Goal: Task Accomplishment & Management: Manage account settings

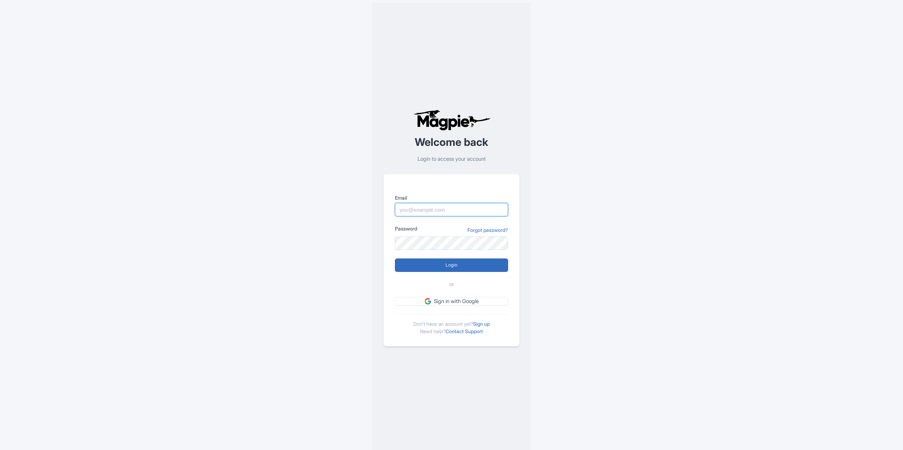
type input "yfir@yourfriendinreykjavik.com"
click at [432, 264] on input "Login" at bounding box center [451, 264] width 113 height 13
type input "Logging in..."
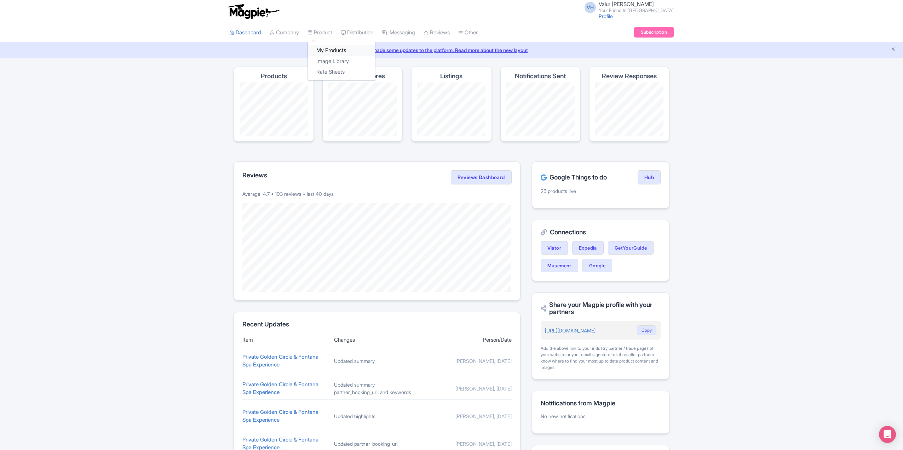
click at [329, 46] on link "My Products" at bounding box center [341, 50] width 67 height 11
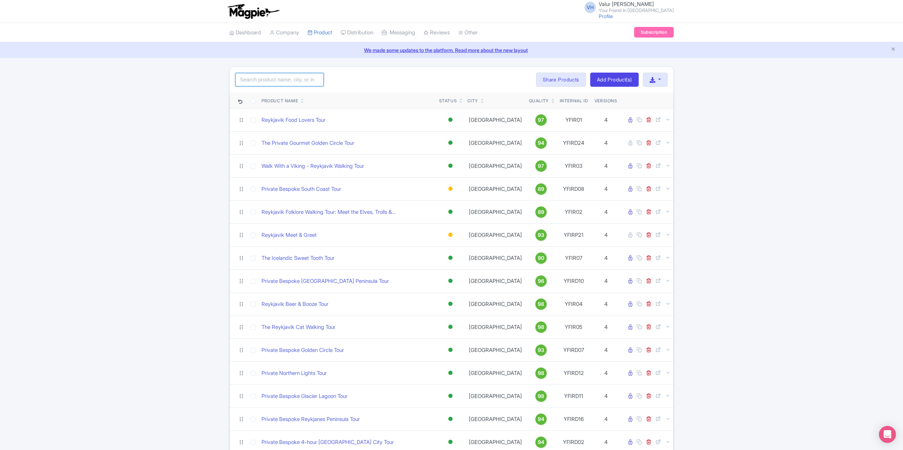
click at [281, 80] on input "search" at bounding box center [279, 79] width 88 height 13
type input "g"
type input "Golden circle"
click button "Search" at bounding box center [0, 0] width 0 height 0
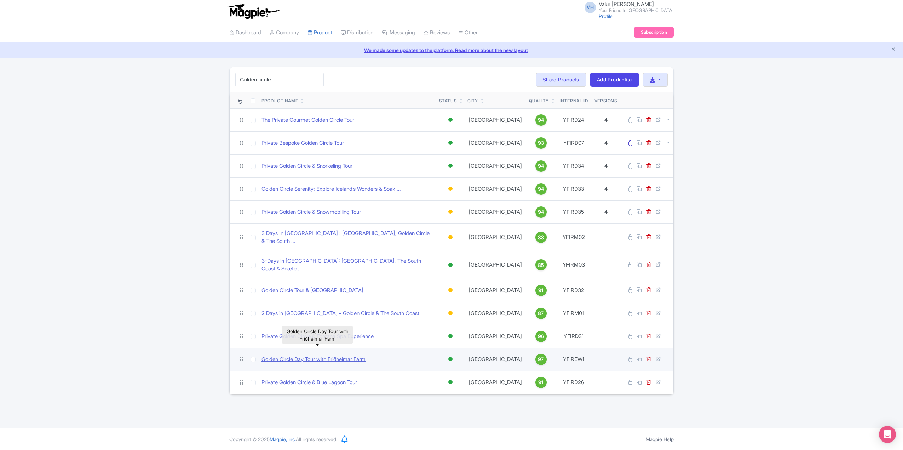
click at [308, 355] on link "Golden Circle Day Tour with Friðheimar Farm" at bounding box center [314, 359] width 104 height 8
click at [294, 345] on div "Golden Circle Day Tour with Friðheimar Farm" at bounding box center [317, 335] width 71 height 22
click at [294, 355] on link "Golden Circle Day Tour with Friðheimar Farm" at bounding box center [314, 359] width 104 height 8
click at [285, 355] on link "Golden Circle Day Tour with Friðheimar Farm" at bounding box center [314, 359] width 104 height 8
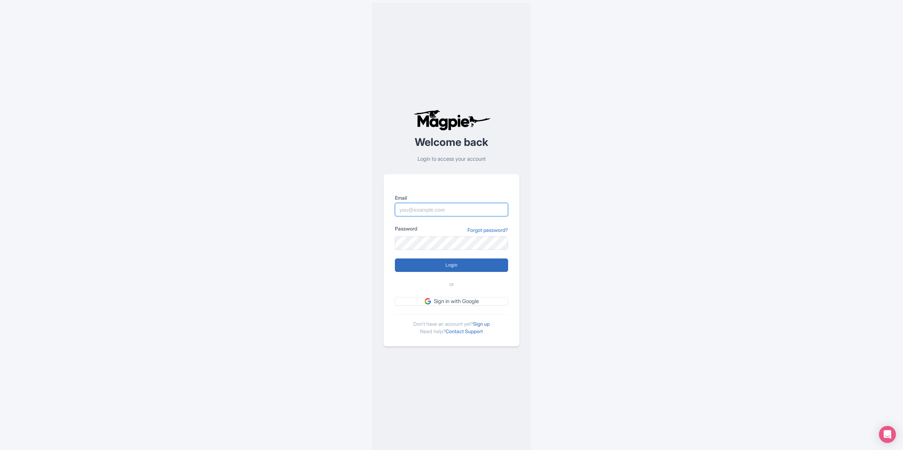
type input "[EMAIL_ADDRESS][DOMAIN_NAME]"
click at [428, 270] on input "Login" at bounding box center [451, 264] width 113 height 13
type input "Logging in..."
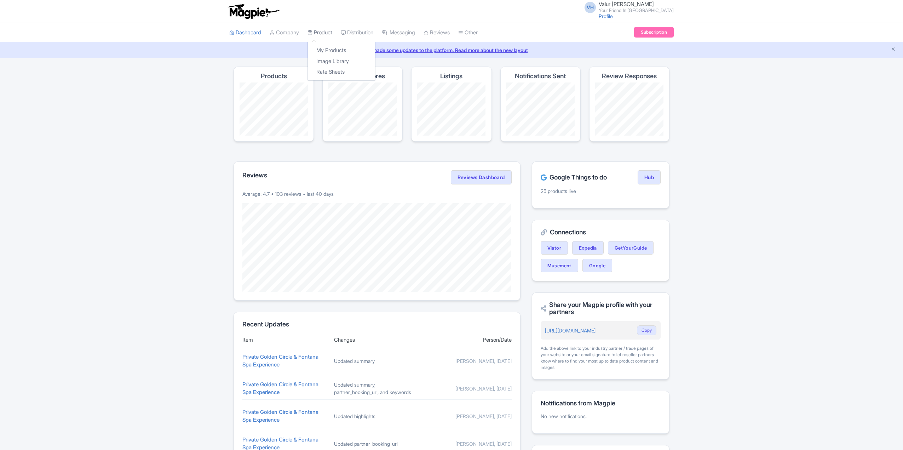
click at [321, 32] on link "Product" at bounding box center [320, 32] width 25 height 19
click at [328, 48] on link "My Products" at bounding box center [341, 50] width 67 height 11
click at [325, 51] on link "My Products" at bounding box center [341, 50] width 67 height 11
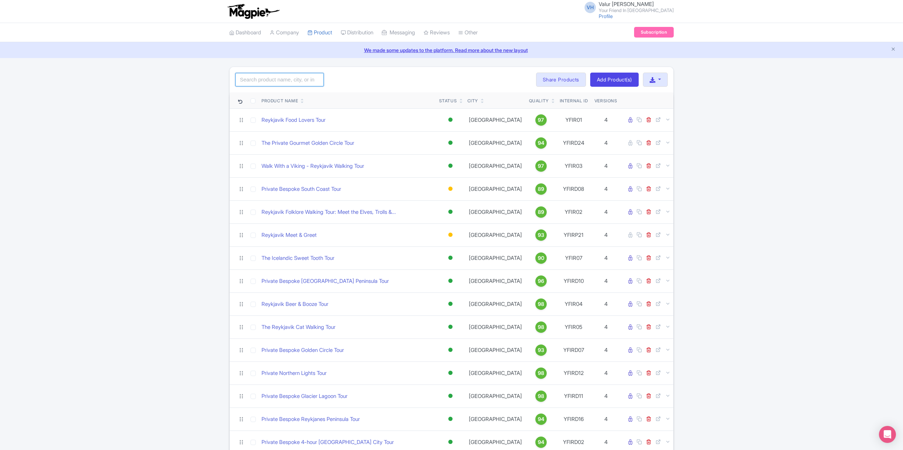
click at [269, 81] on input "search" at bounding box center [279, 79] width 88 height 13
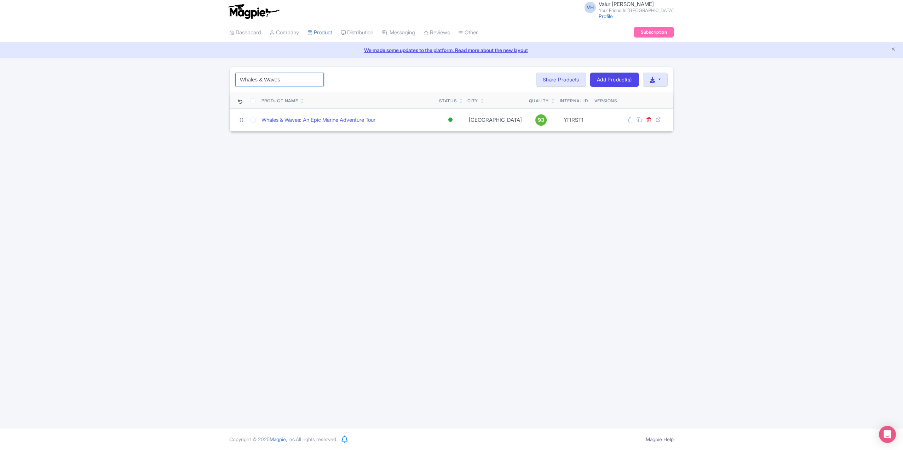
type input "Whales & Waves"
click button "Search" at bounding box center [0, 0] width 0 height 0
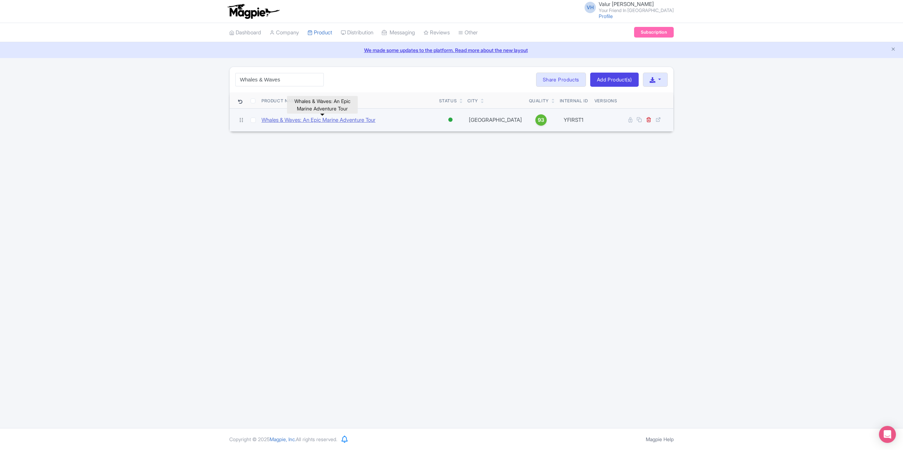
click at [335, 119] on link "Whales & Waves: An Epic Marine Adventure Tour" at bounding box center [319, 120] width 114 height 8
click at [280, 116] on link "Whales & Waves: An Epic Marine Adventure Tour" at bounding box center [319, 120] width 114 height 8
click at [276, 121] on link "Whales & Waves: An Epic Marine Adventure Tour" at bounding box center [319, 120] width 114 height 8
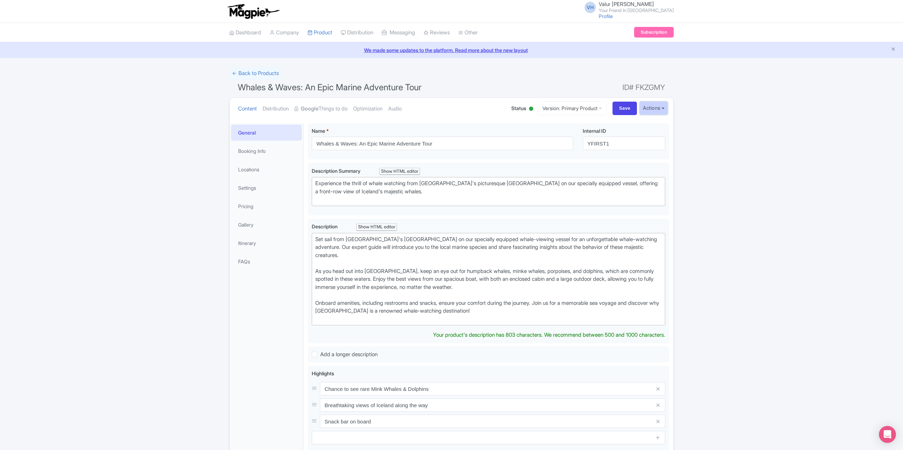
click at [655, 108] on button "Actions" at bounding box center [654, 108] width 28 height 13
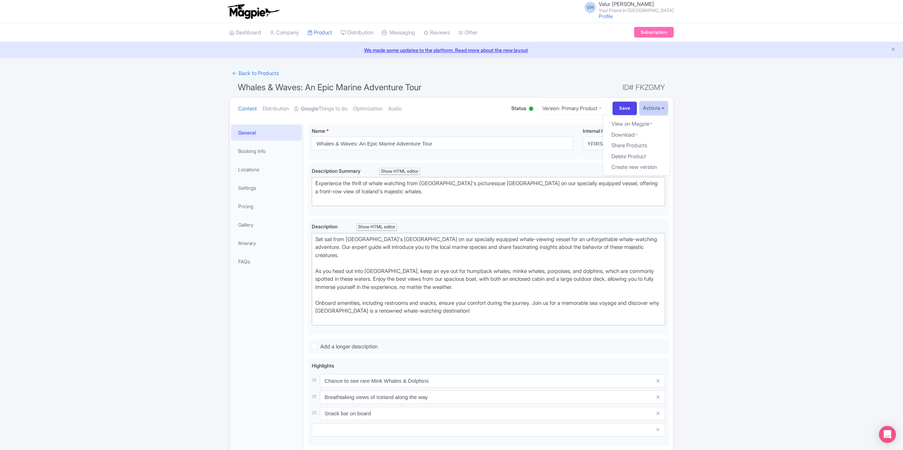
click at [655, 108] on button "Actions" at bounding box center [654, 108] width 28 height 13
click at [242, 75] on link "← Back to Products" at bounding box center [255, 74] width 52 height 14
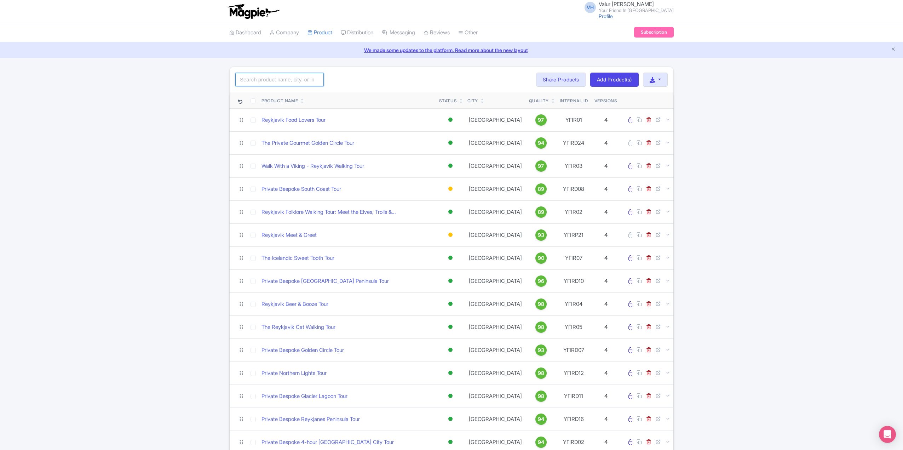
click at [281, 76] on input "search" at bounding box center [279, 79] width 88 height 13
type input "Sailing with giants"
click button "Search" at bounding box center [0, 0] width 0 height 0
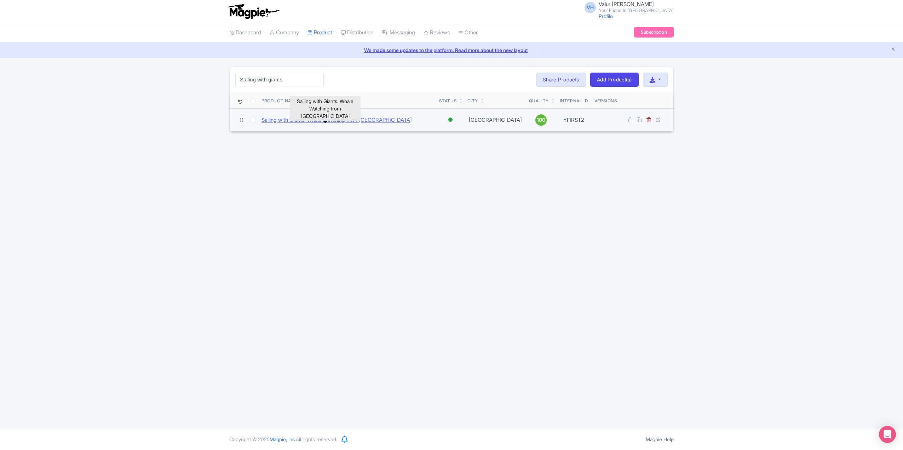
click at [293, 121] on link "Sailing with Giants: Whale Watching from [GEOGRAPHIC_DATA]" at bounding box center [337, 120] width 150 height 8
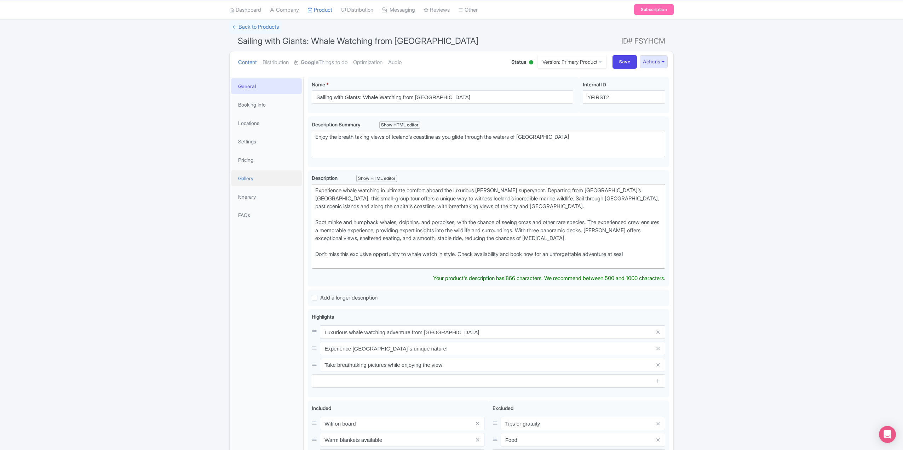
scroll to position [35, 0]
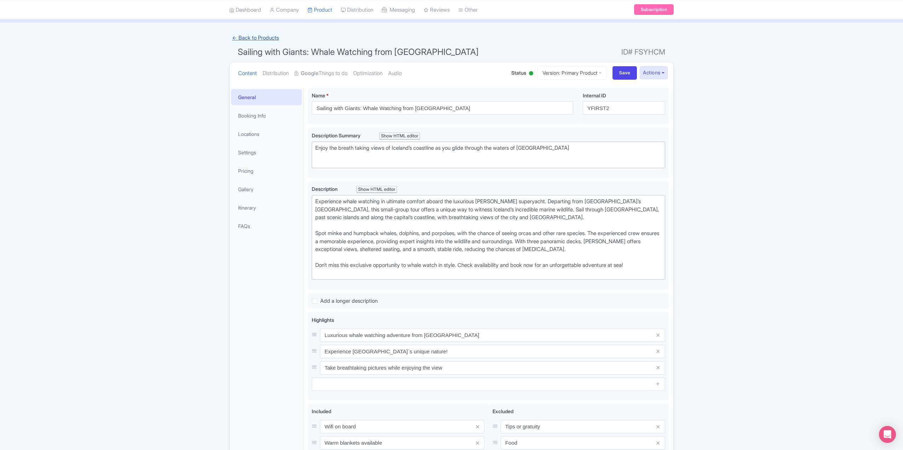
click at [261, 40] on link "← Back to Products" at bounding box center [255, 38] width 52 height 14
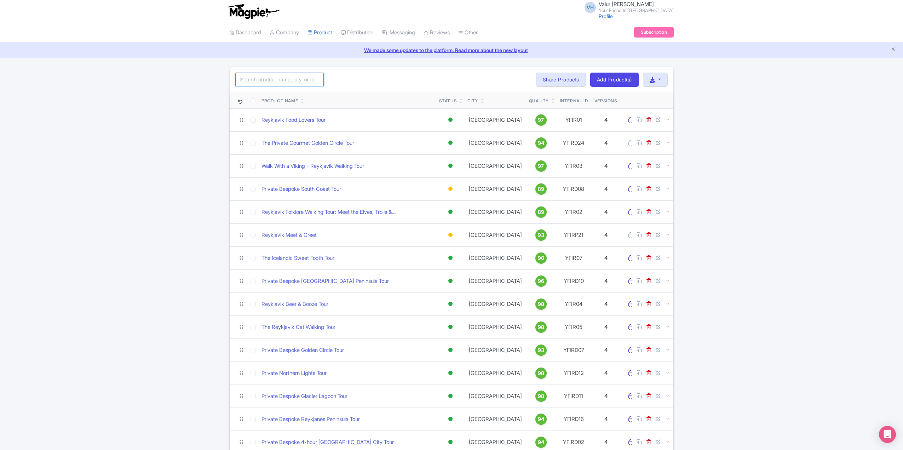
click at [289, 77] on input "search" at bounding box center [279, 79] width 88 height 13
click button "Search" at bounding box center [0, 0] width 0 height 0
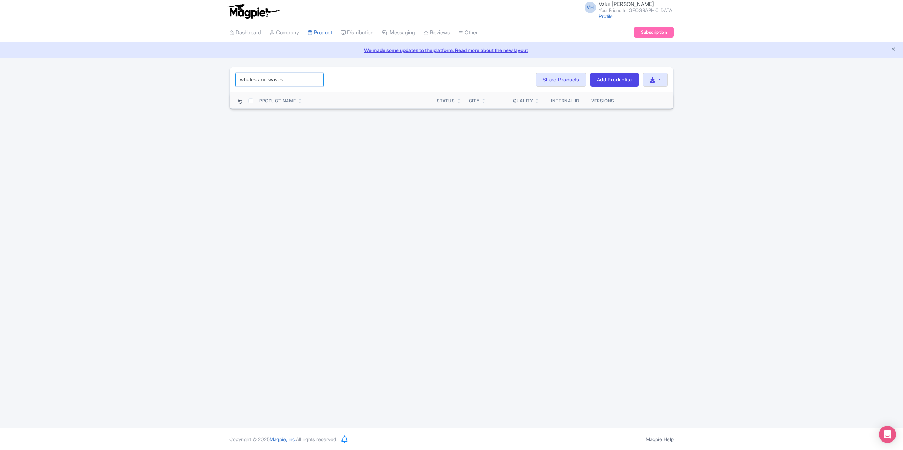
click at [266, 82] on input "whales and waves" at bounding box center [279, 79] width 88 height 13
drag, startPoint x: 259, startPoint y: 81, endPoint x: 323, endPoint y: 75, distance: 64.6
click at [307, 78] on input "whales and waves" at bounding box center [279, 79] width 88 height 13
type input "whales"
click button "Search" at bounding box center [0, 0] width 0 height 0
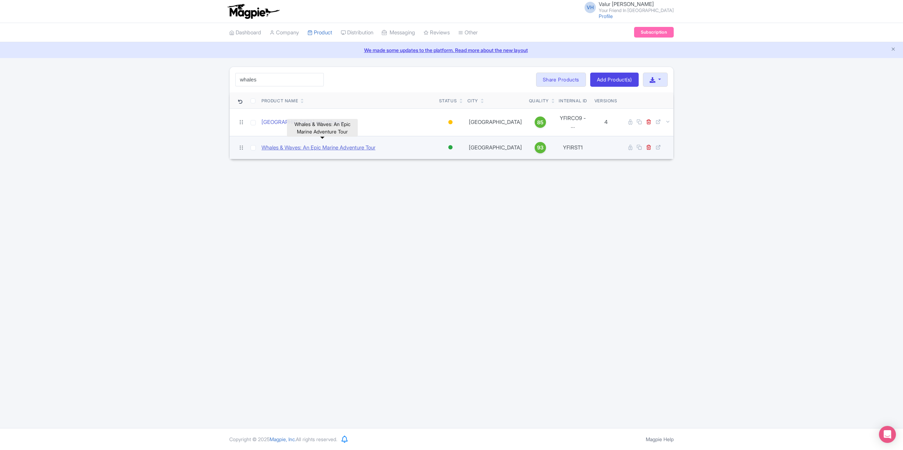
click at [277, 144] on link "Whales & Waves: An Epic Marine Adventure Tour" at bounding box center [319, 148] width 114 height 8
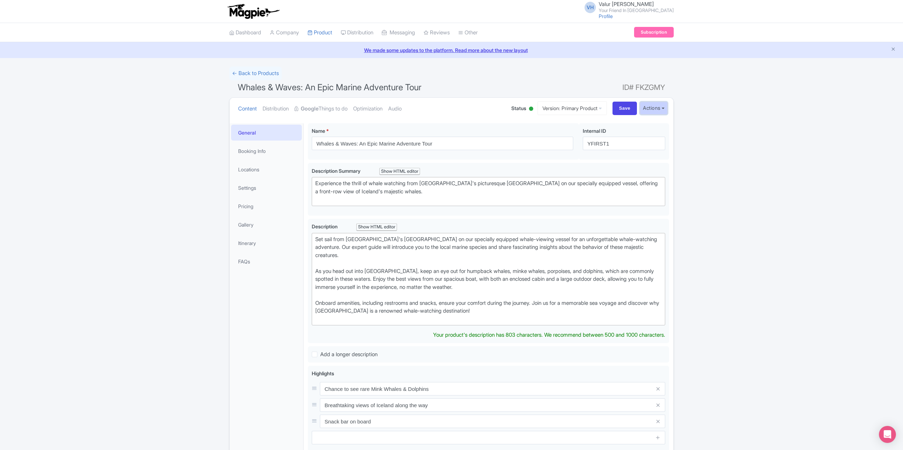
click at [650, 109] on button "Actions" at bounding box center [654, 108] width 28 height 13
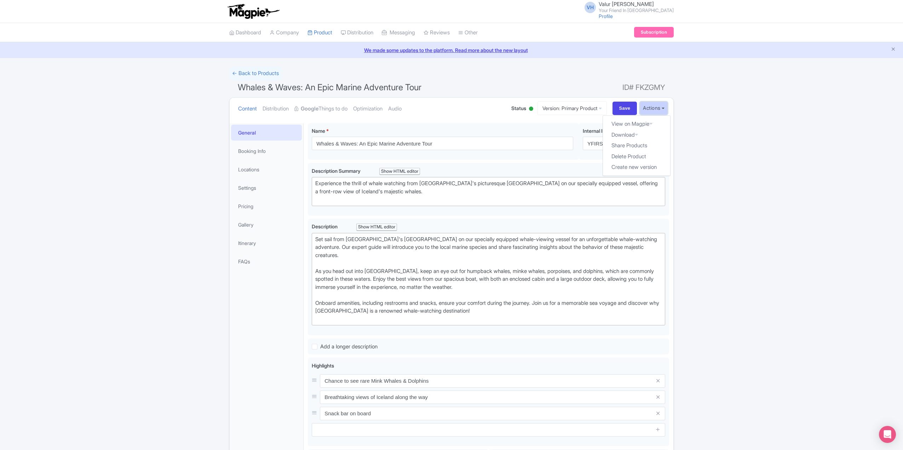
click at [650, 109] on button "Actions" at bounding box center [654, 108] width 28 height 13
click at [518, 108] on span "Status" at bounding box center [518, 107] width 15 height 7
click at [554, 107] on link "Version: Primary Product" at bounding box center [572, 108] width 69 height 14
click at [514, 106] on span "Status" at bounding box center [518, 107] width 15 height 7
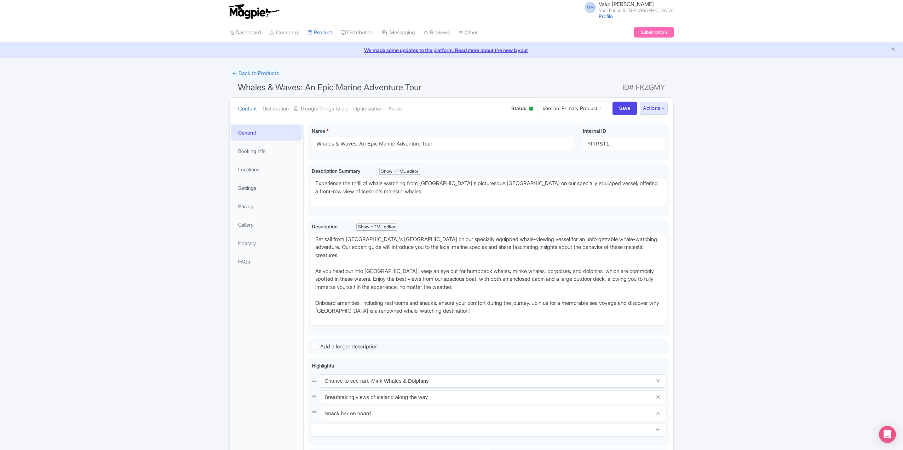
click at [514, 108] on span "Status" at bounding box center [518, 107] width 15 height 7
click at [662, 103] on button "Actions" at bounding box center [654, 108] width 28 height 13
click at [253, 154] on link "Booking Info" at bounding box center [266, 151] width 71 height 16
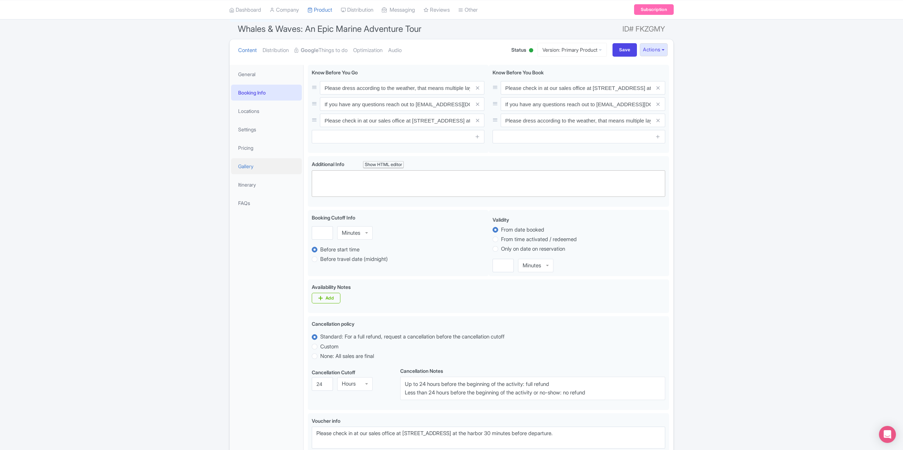
scroll to position [35, 0]
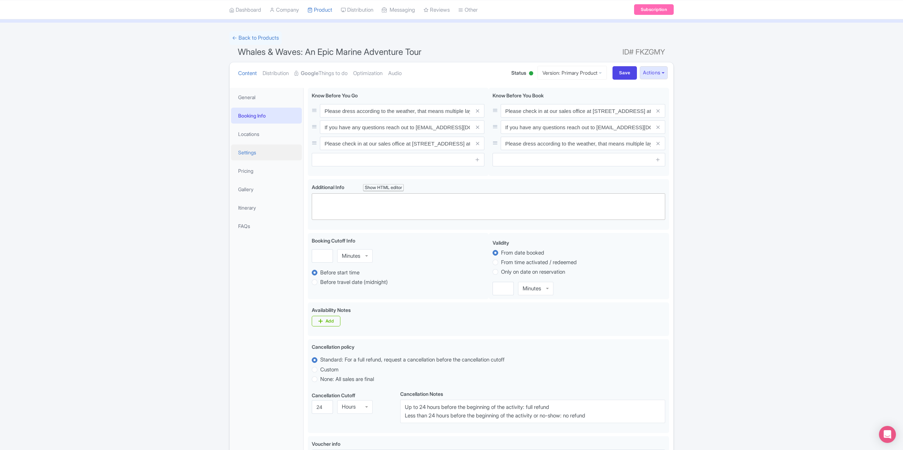
click at [245, 150] on link "Settings" at bounding box center [266, 152] width 71 height 16
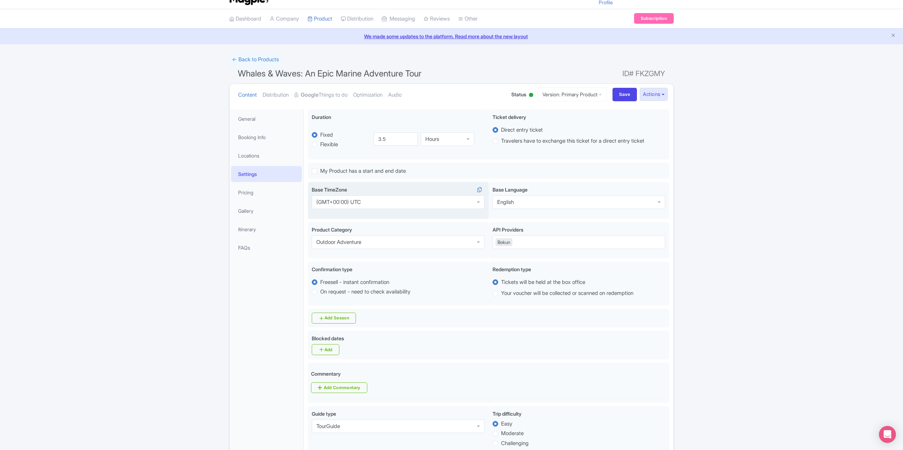
scroll to position [0, 0]
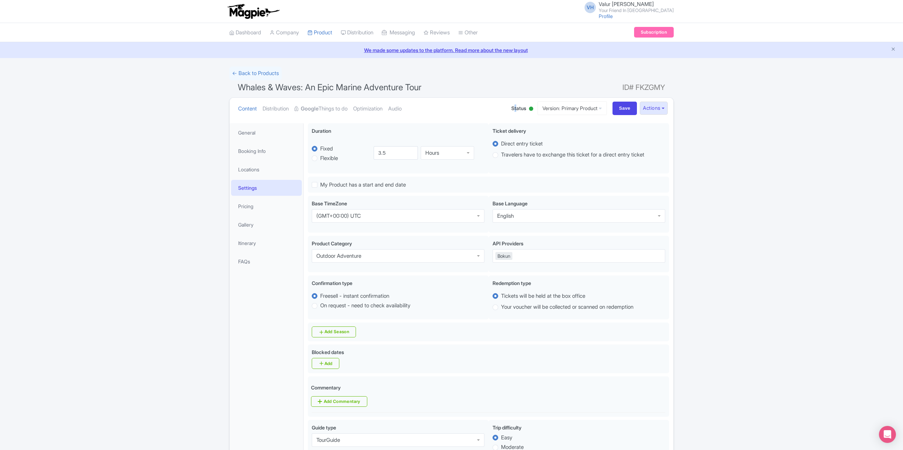
click at [511, 110] on span "Status" at bounding box center [518, 107] width 15 height 7
click at [516, 109] on span "Status" at bounding box center [518, 107] width 15 height 7
click at [521, 109] on div "Status Active Inactive Building Archived" at bounding box center [522, 108] width 23 height 12
click at [529, 108] on div at bounding box center [531, 109] width 4 height 4
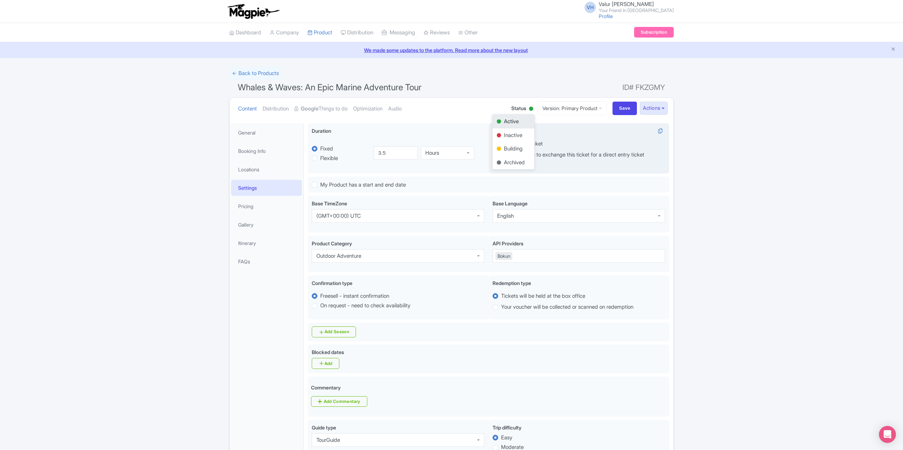
drag, startPoint x: 502, startPoint y: 135, endPoint x: 495, endPoint y: 137, distance: 8.2
click at [501, 135] on div "Inactive" at bounding box center [514, 135] width 42 height 14
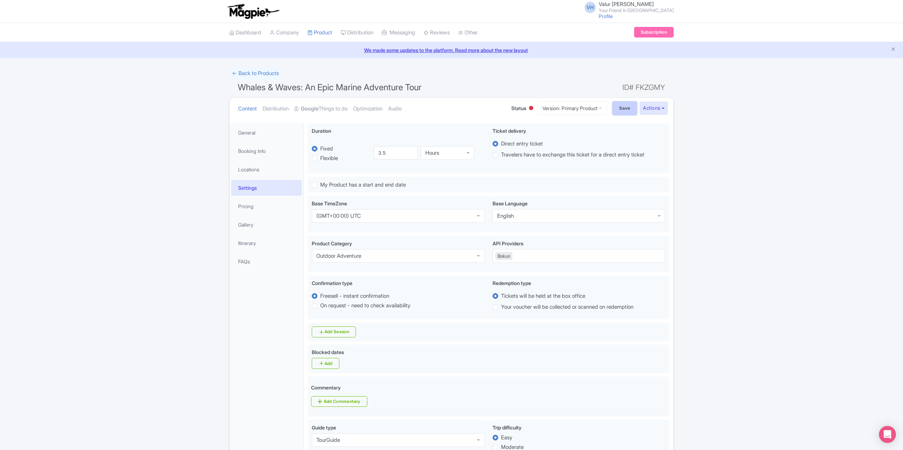
click at [618, 111] on input "Save" at bounding box center [625, 108] width 25 height 13
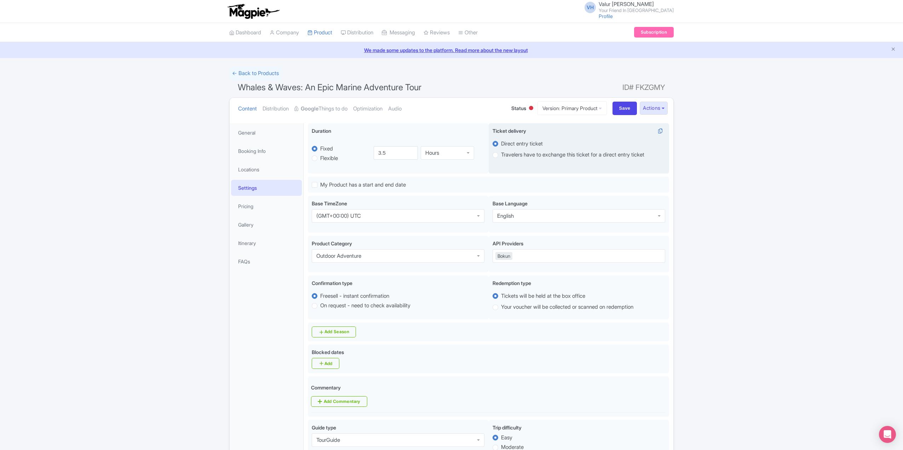
type input "Saving..."
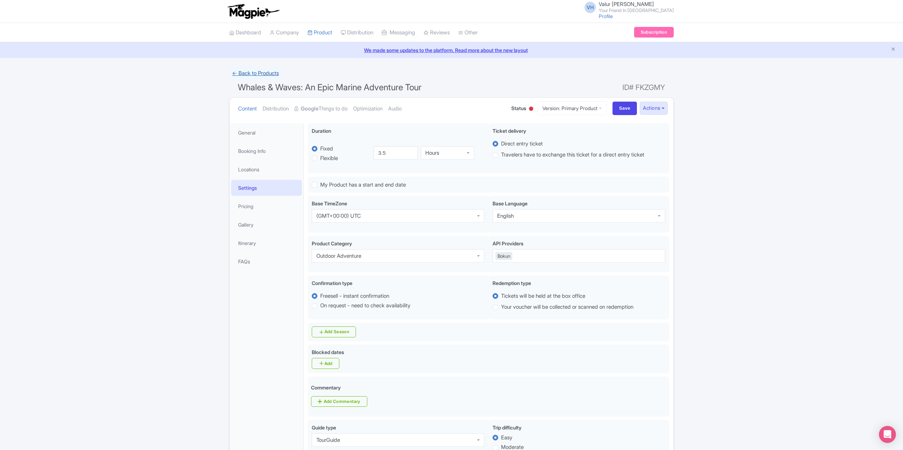
click at [249, 76] on link "← Back to Products" at bounding box center [255, 74] width 52 height 14
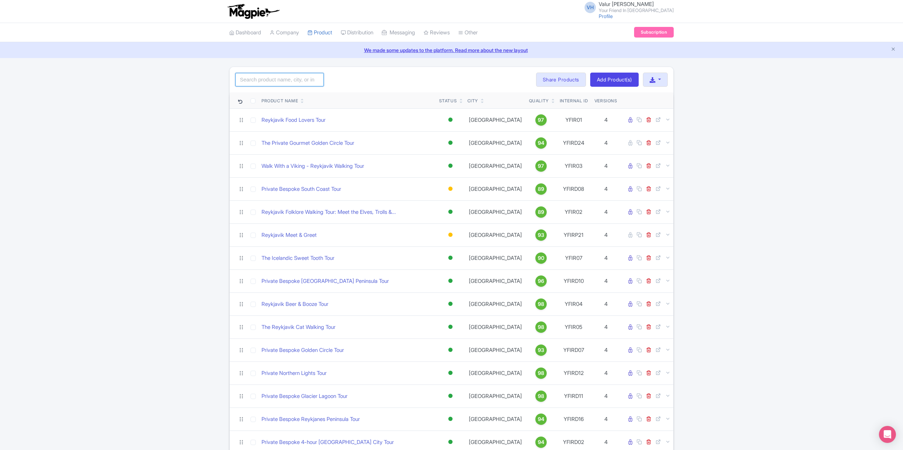
click at [264, 80] on input "search" at bounding box center [279, 79] width 88 height 13
click button "Search" at bounding box center [0, 0] width 0 height 0
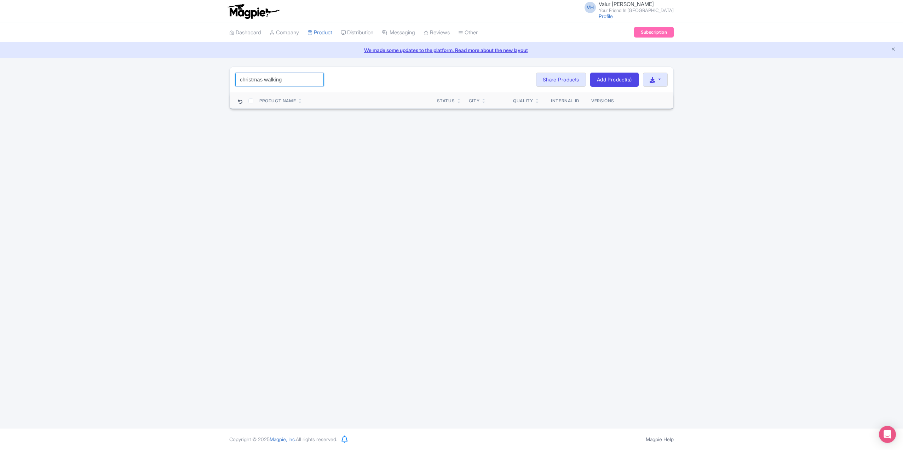
drag, startPoint x: 263, startPoint y: 79, endPoint x: 428, endPoint y: 65, distance: 165.2
click at [387, 72] on div "christmas walking Search Bulk Actions [GEOGRAPHIC_DATA] Add to Collection Share…" at bounding box center [452, 79] width 444 height 25
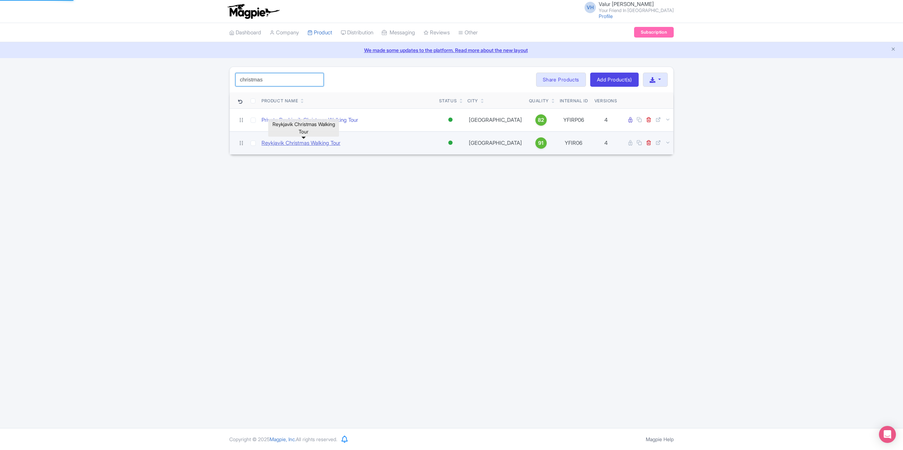
type input "christmas"
click at [291, 141] on link "Reykjavik Christmas Walking Tour" at bounding box center [301, 143] width 79 height 8
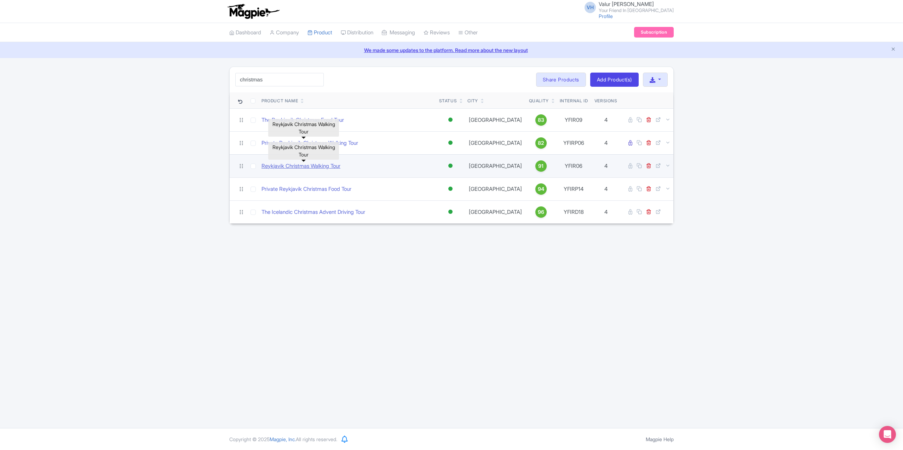
click at [318, 166] on link "Reykjavik Christmas Walking Tour" at bounding box center [301, 166] width 79 height 8
click at [292, 167] on link "Reykjavik Christmas Walking Tour" at bounding box center [301, 166] width 79 height 8
click at [666, 165] on icon at bounding box center [667, 165] width 5 height 5
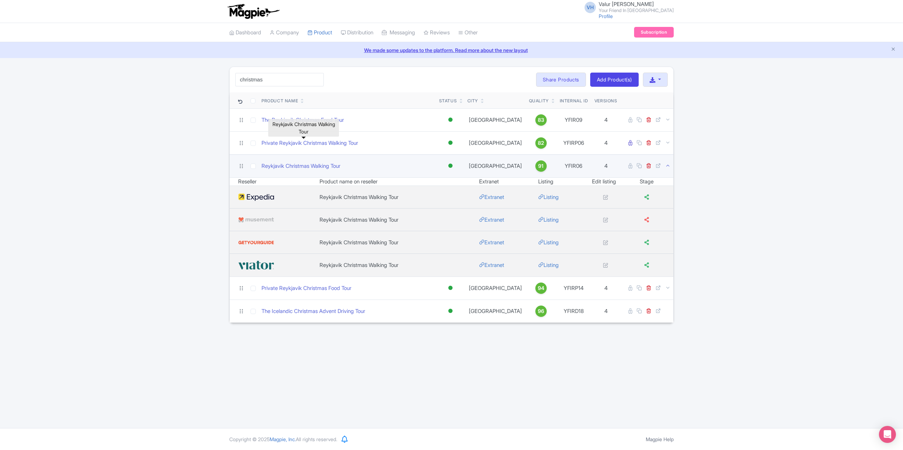
click at [666, 165] on icon at bounding box center [667, 165] width 5 height 5
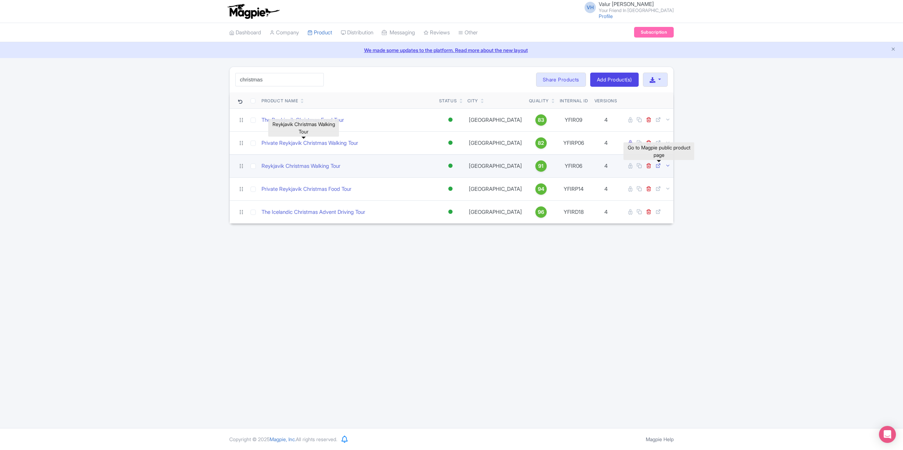
click at [660, 165] on icon at bounding box center [658, 165] width 5 height 5
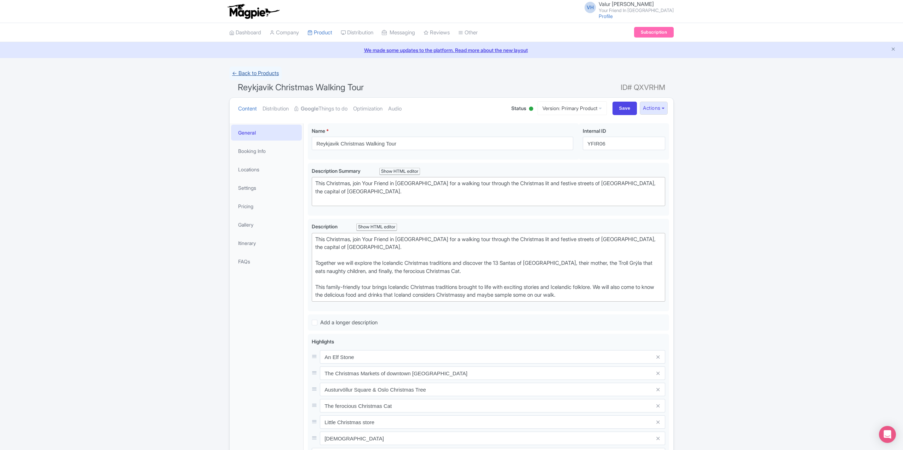
click at [256, 71] on link "← Back to Products" at bounding box center [255, 74] width 52 height 14
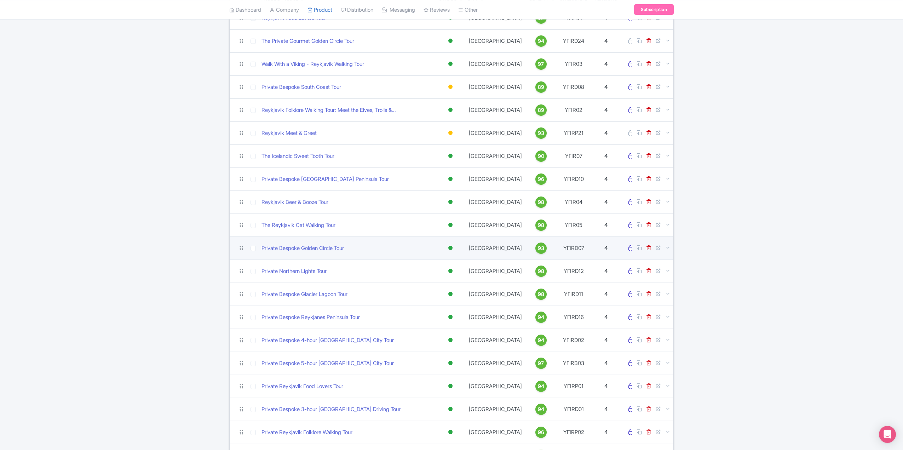
scroll to position [106, 0]
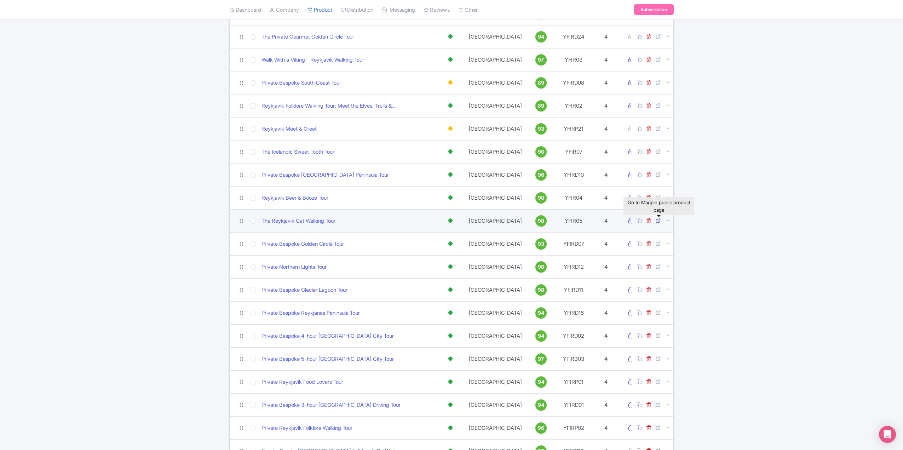
click at [657, 222] on icon at bounding box center [658, 220] width 5 height 5
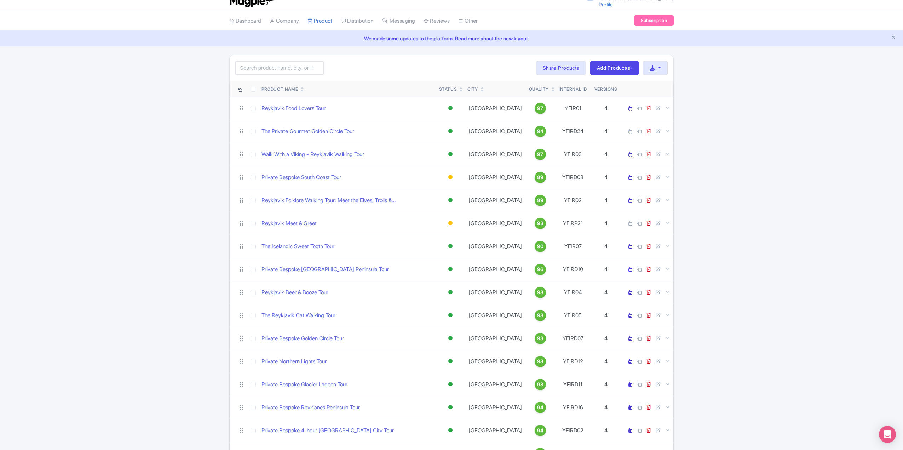
scroll to position [0, 0]
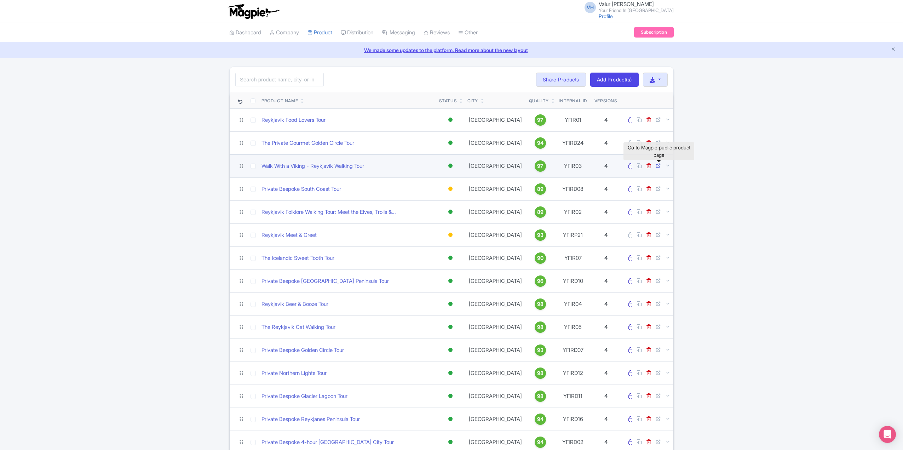
click at [659, 166] on icon at bounding box center [658, 165] width 5 height 5
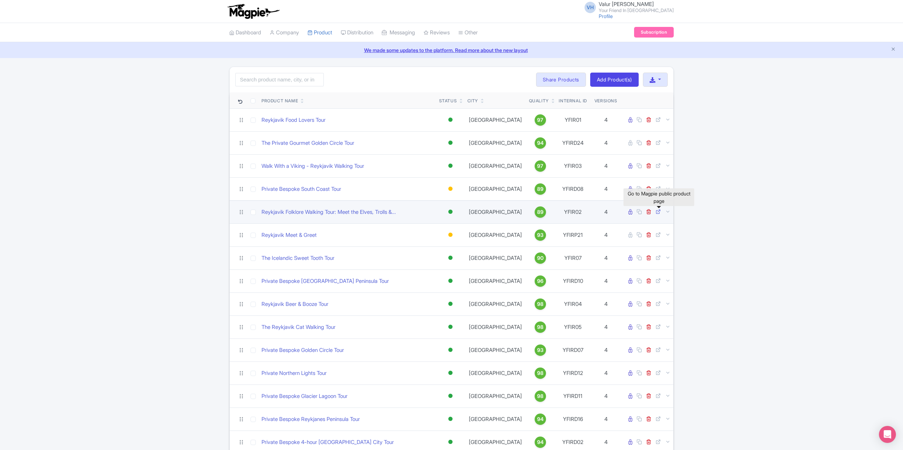
click at [657, 212] on icon at bounding box center [658, 211] width 5 height 5
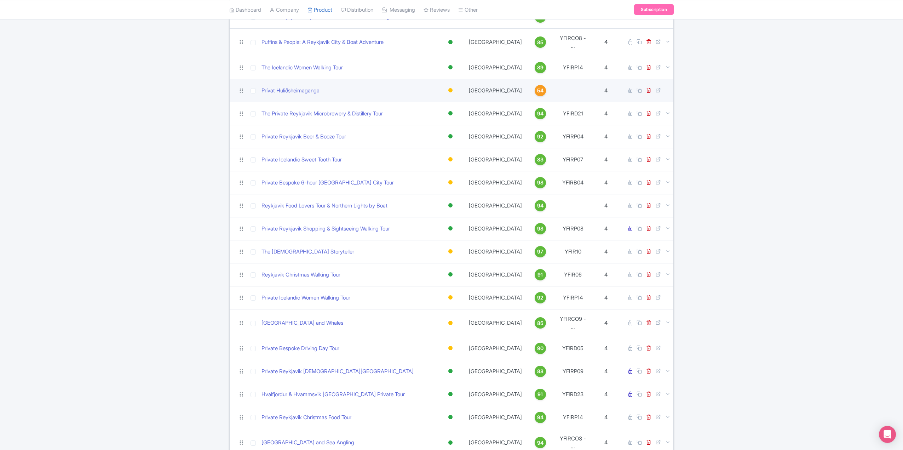
scroll to position [956, 0]
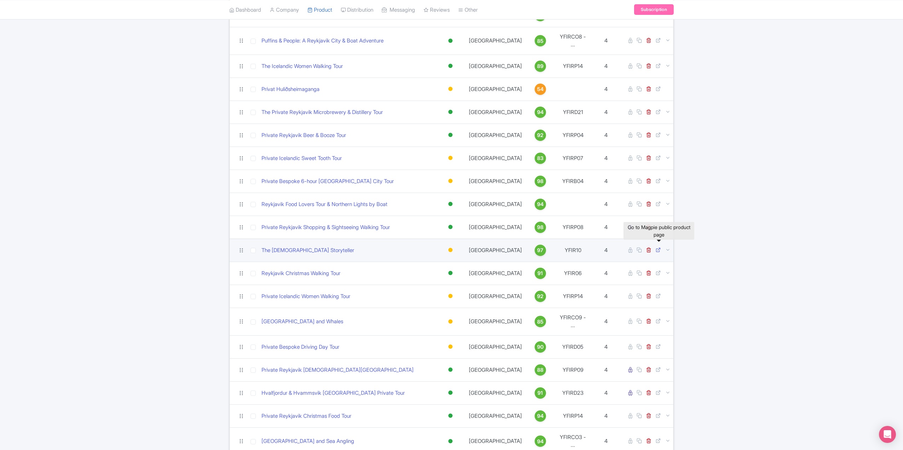
click at [657, 247] on icon at bounding box center [658, 249] width 5 height 5
